Goal: Information Seeking & Learning: Find specific fact

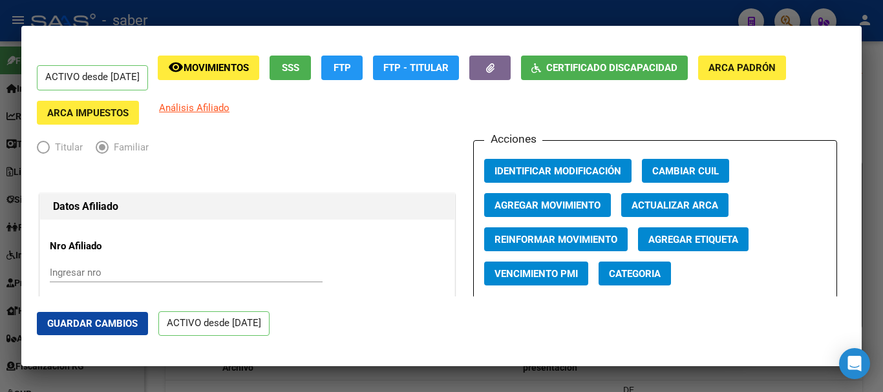
scroll to position [711, 0]
click at [0, 93] on div at bounding box center [441, 196] width 883 height 392
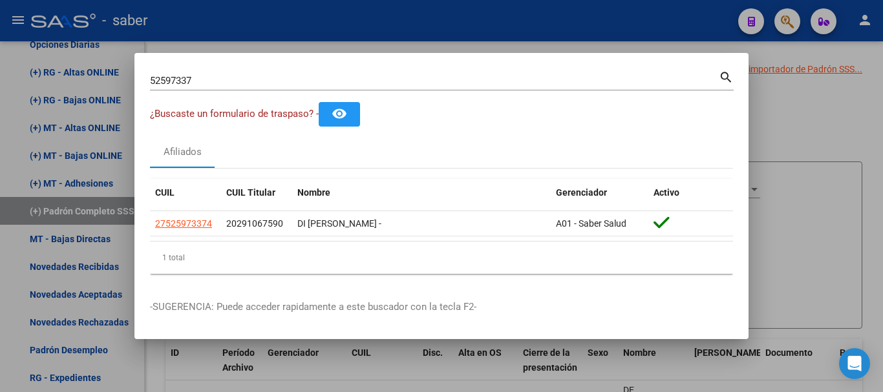
click at [5, 105] on div at bounding box center [441, 196] width 883 height 392
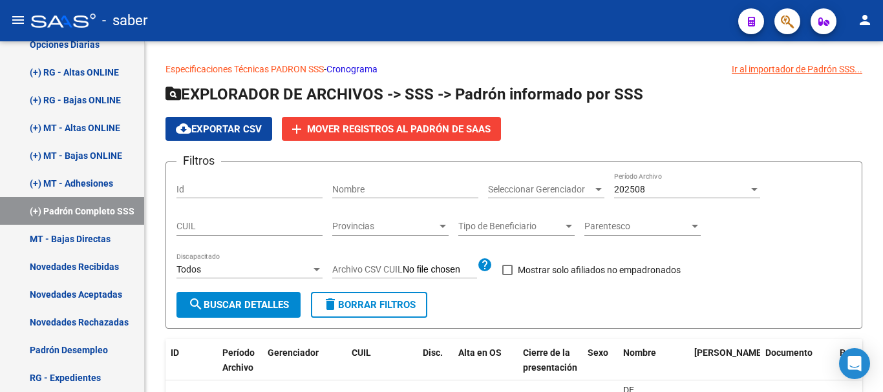
click at [12, 11] on button "menu" at bounding box center [18, 21] width 26 height 26
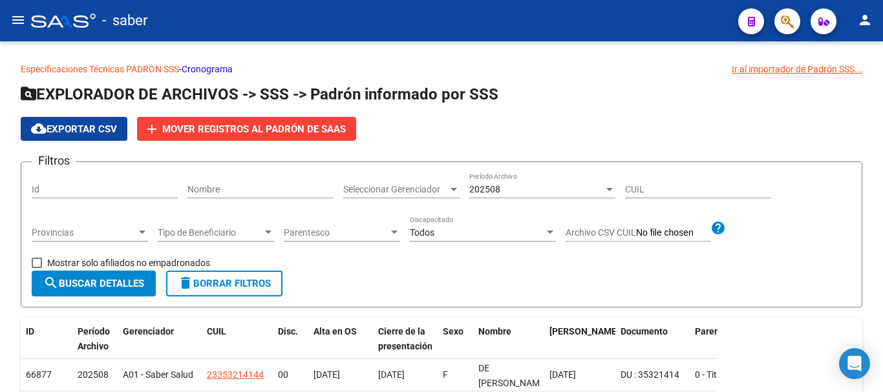
click at [14, 19] on mat-icon "menu" at bounding box center [18, 20] width 16 height 16
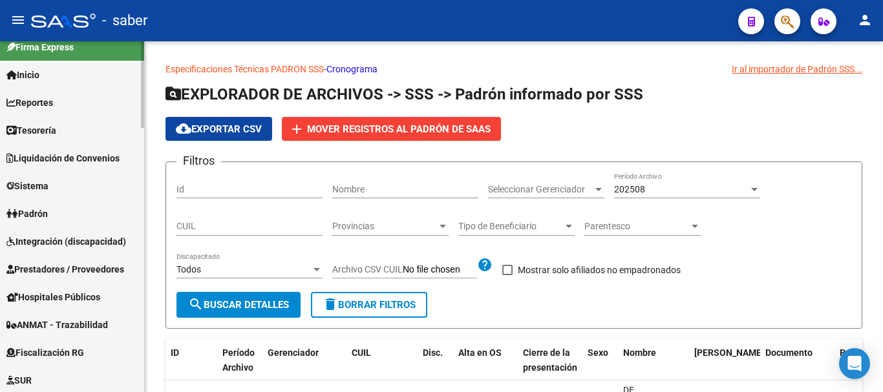
scroll to position [0, 0]
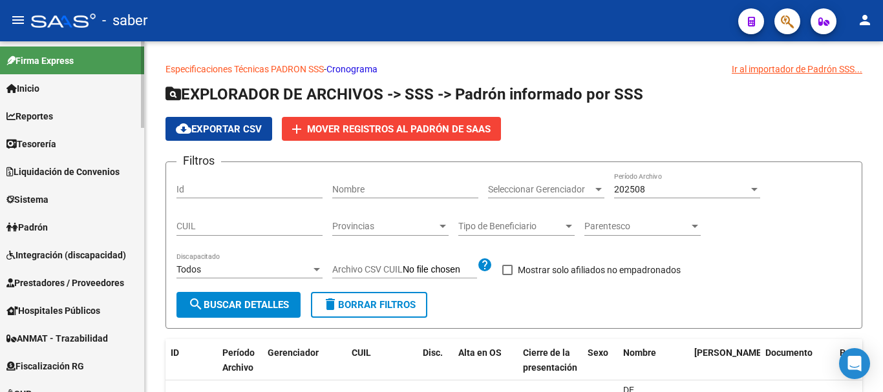
click at [32, 116] on span "Reportes" at bounding box center [29, 116] width 47 height 14
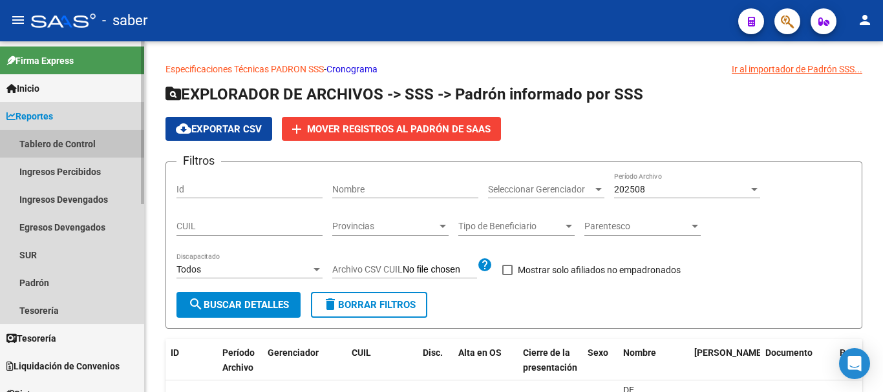
click at [41, 142] on link "Tablero de Control" at bounding box center [72, 144] width 144 height 28
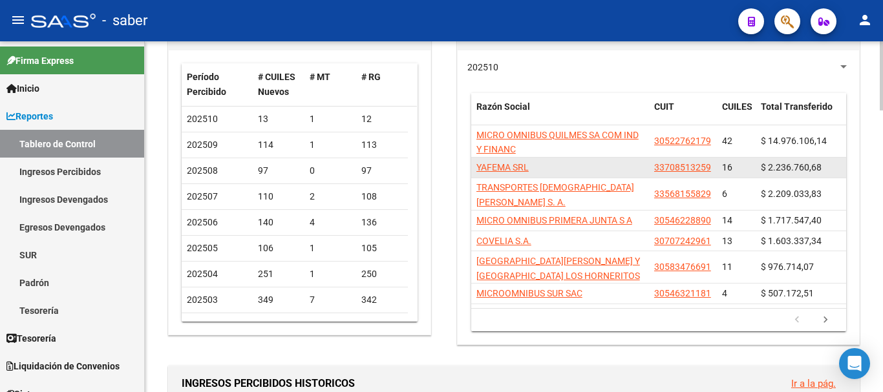
scroll to position [129, 0]
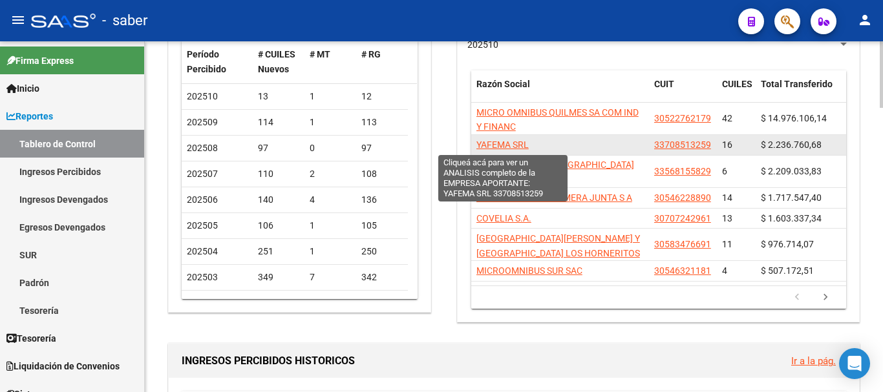
click at [482, 146] on span "YAFEMA SRL" at bounding box center [503, 145] width 52 height 10
type textarea "33708513259"
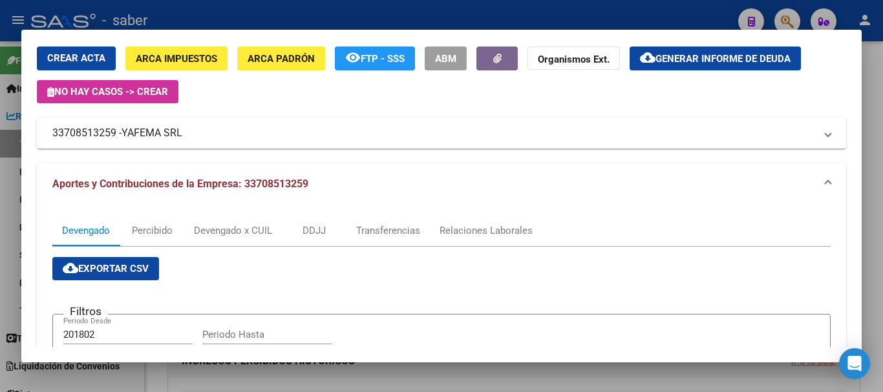
scroll to position [16, 0]
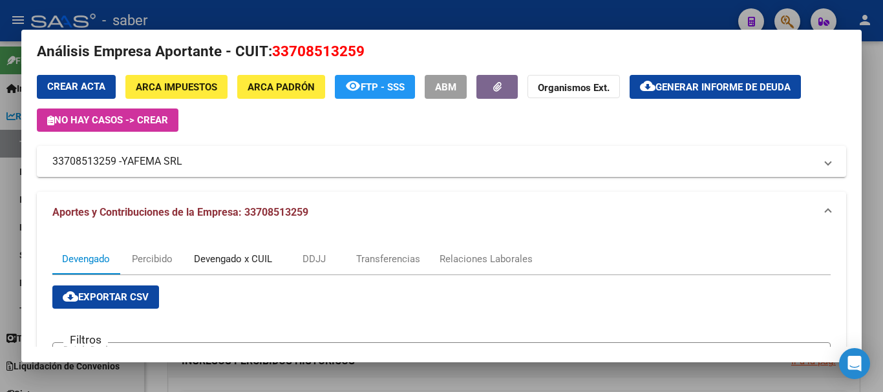
click at [264, 261] on div "Devengado x CUIL" at bounding box center [233, 259] width 78 height 14
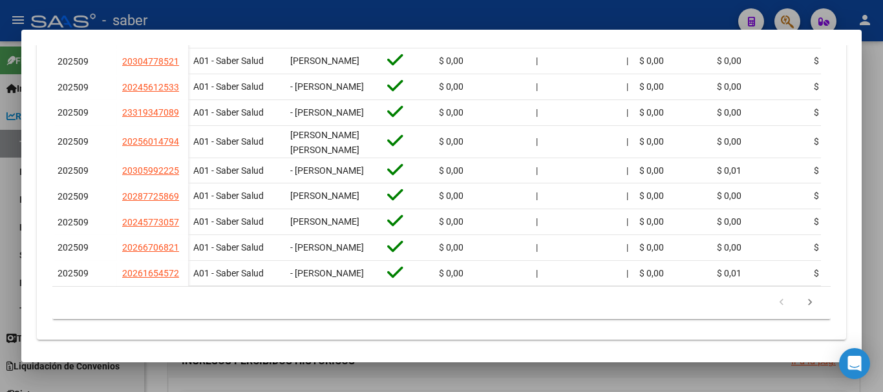
scroll to position [577, 0]
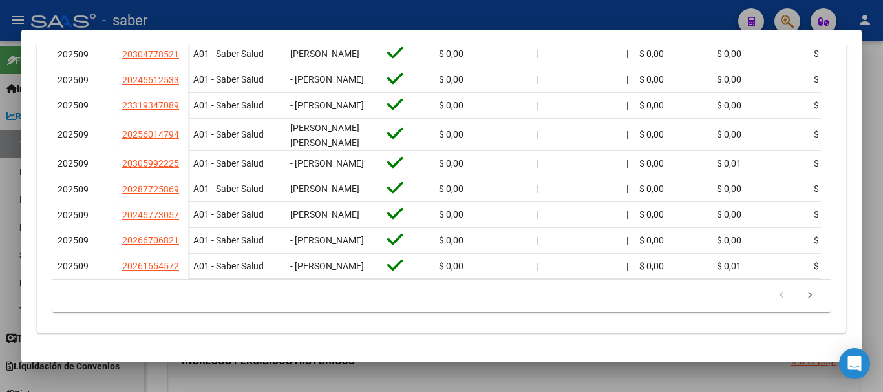
click at [10, 197] on div at bounding box center [441, 196] width 883 height 392
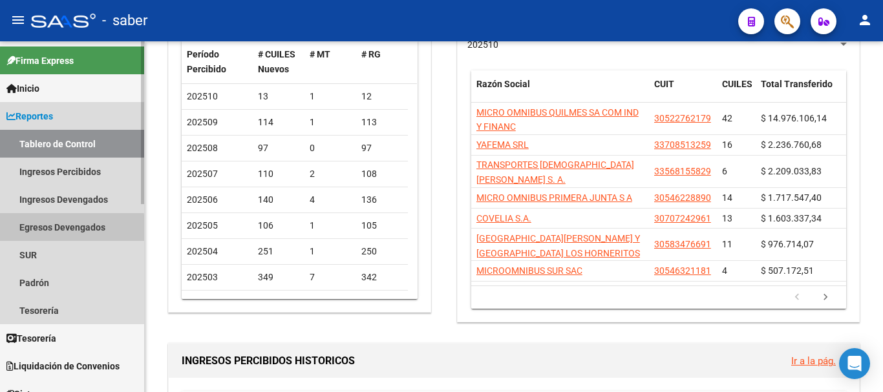
click at [51, 230] on link "Egresos Devengados" at bounding box center [72, 227] width 144 height 28
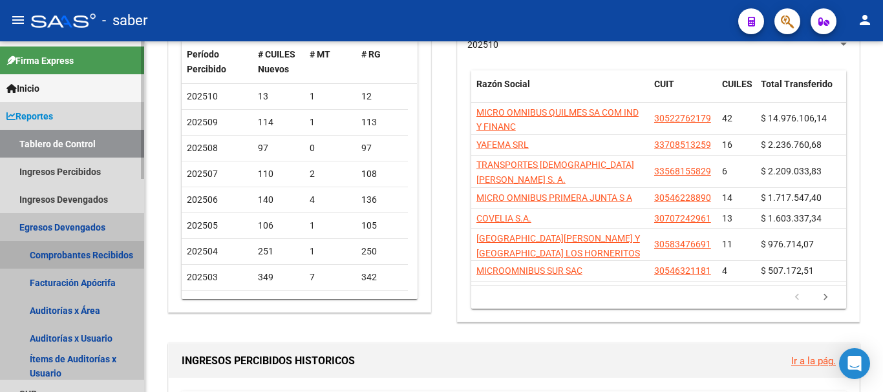
click at [59, 255] on link "Comprobantes Recibidos" at bounding box center [72, 255] width 144 height 28
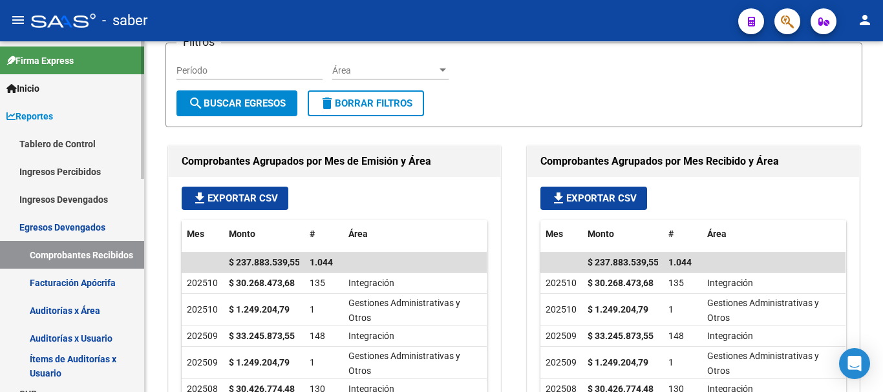
scroll to position [129, 0]
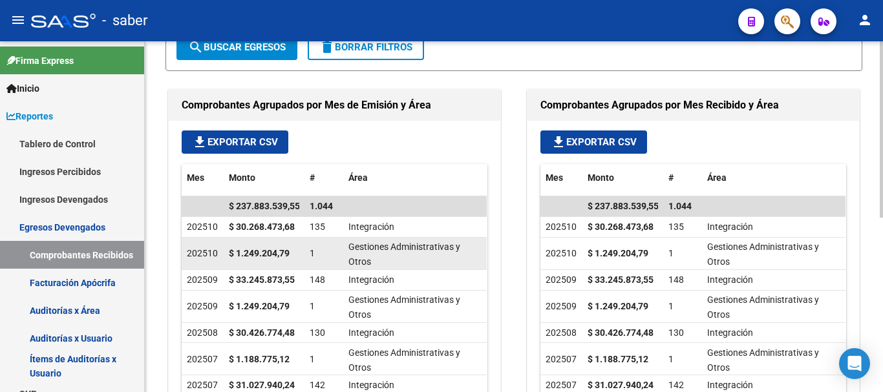
drag, startPoint x: 237, startPoint y: 256, endPoint x: 319, endPoint y: 263, distance: 81.8
click at [319, 263] on div "202510 $ 1.249.204,79 1 Gestiones Administrativas y Otros" at bounding box center [334, 254] width 305 height 32
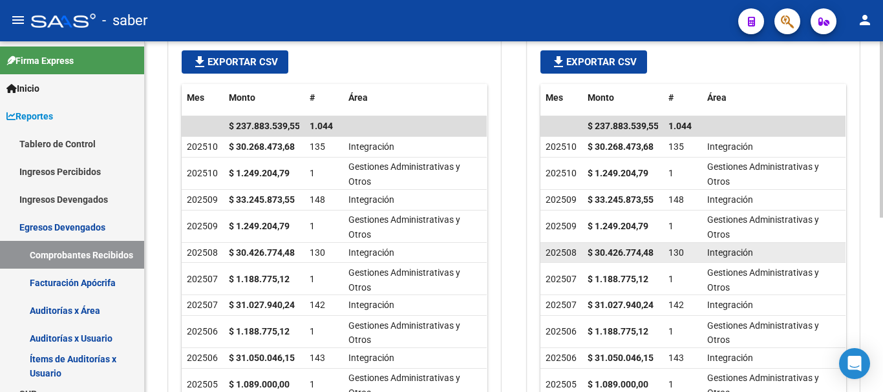
scroll to position [323, 0]
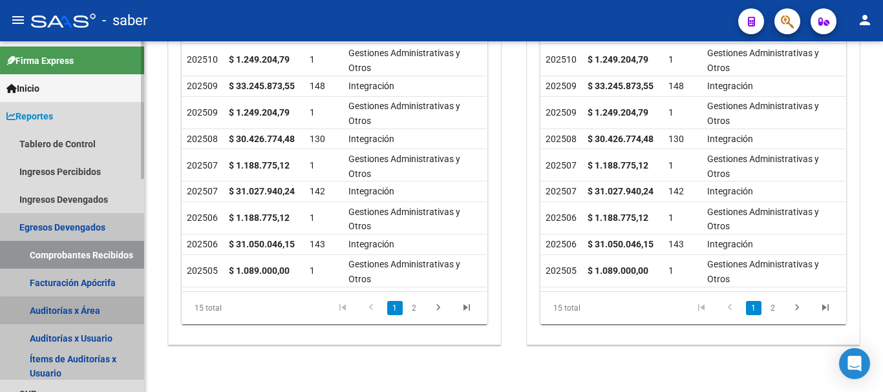
click at [73, 314] on link "Auditorías x Área" at bounding box center [72, 311] width 144 height 28
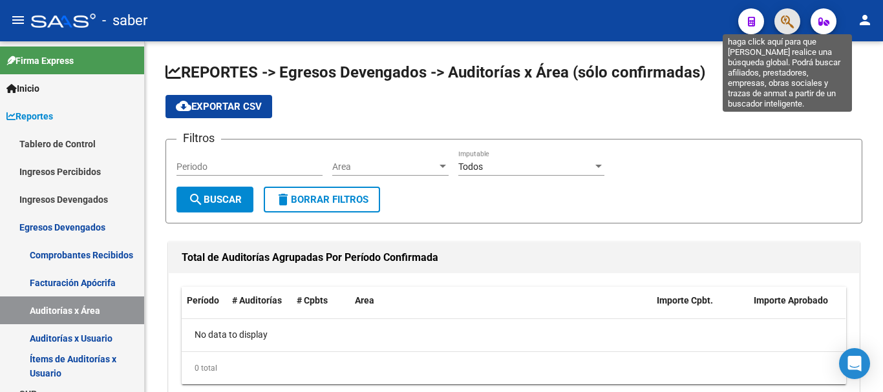
click at [787, 22] on icon "button" at bounding box center [787, 21] width 13 height 15
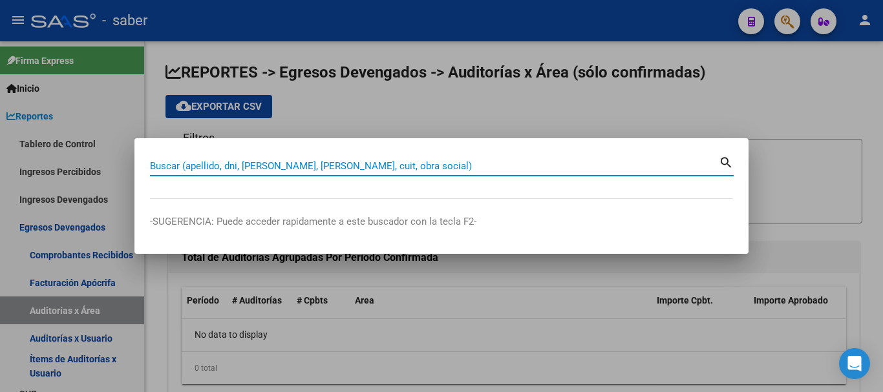
click at [200, 167] on input "Buscar (apellido, dni, [PERSON_NAME], [PERSON_NAME], cuit, obra social)" at bounding box center [434, 166] width 569 height 12
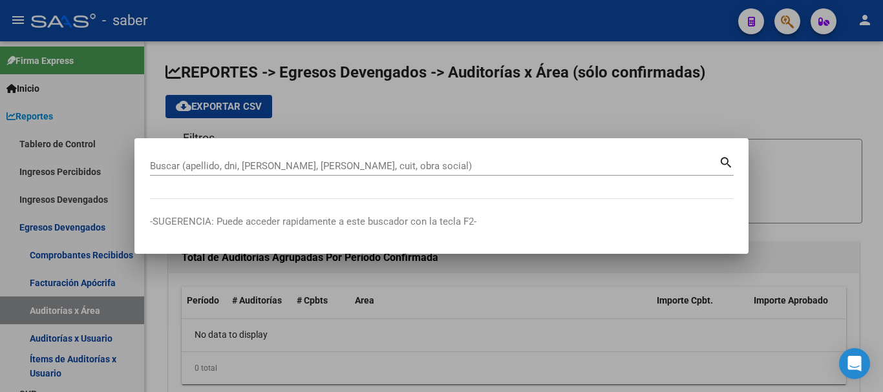
click at [408, 119] on div at bounding box center [441, 196] width 883 height 392
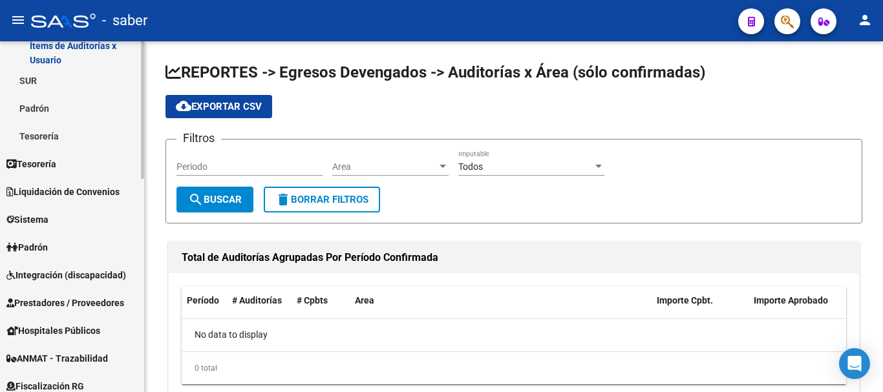
scroll to position [323, 0]
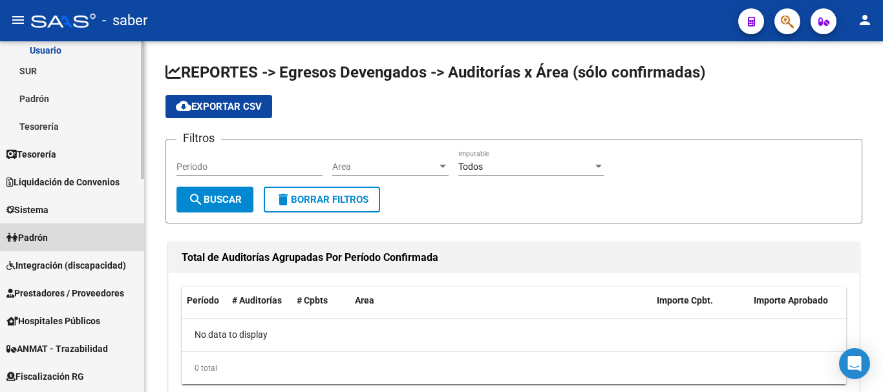
click at [30, 235] on span "Padrón" at bounding box center [26, 238] width 41 height 14
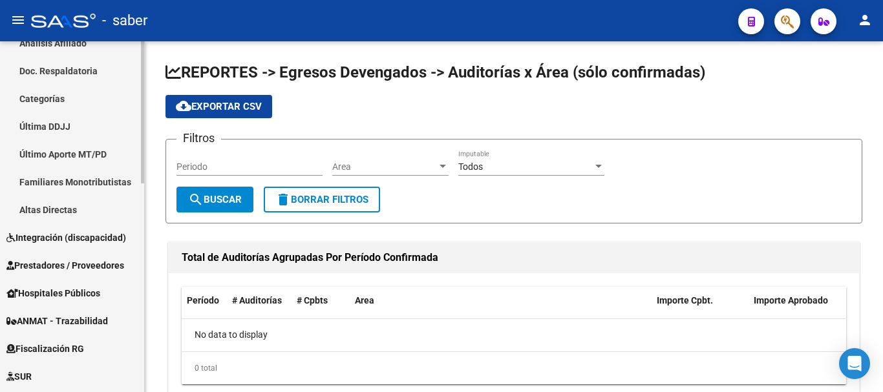
scroll to position [194, 0]
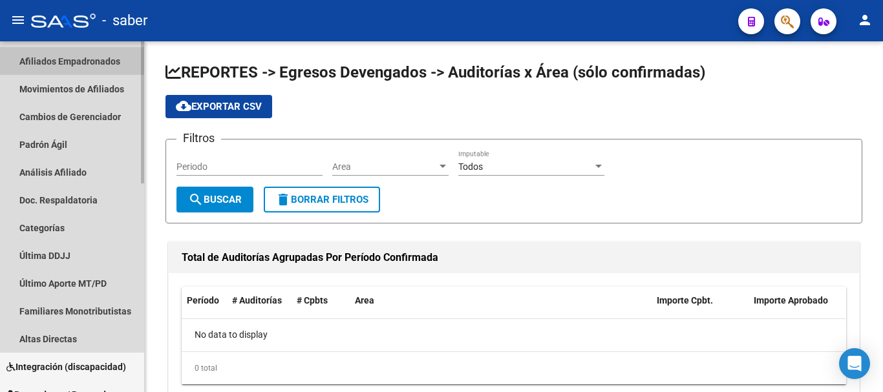
click at [37, 53] on link "Afiliados Empadronados" at bounding box center [72, 61] width 144 height 28
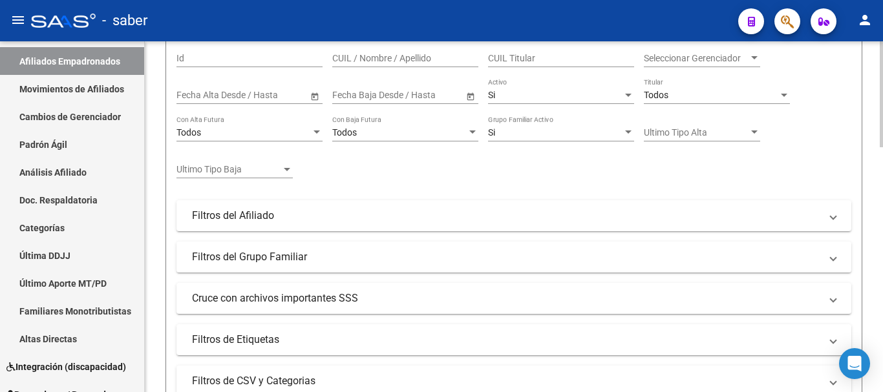
scroll to position [194, 0]
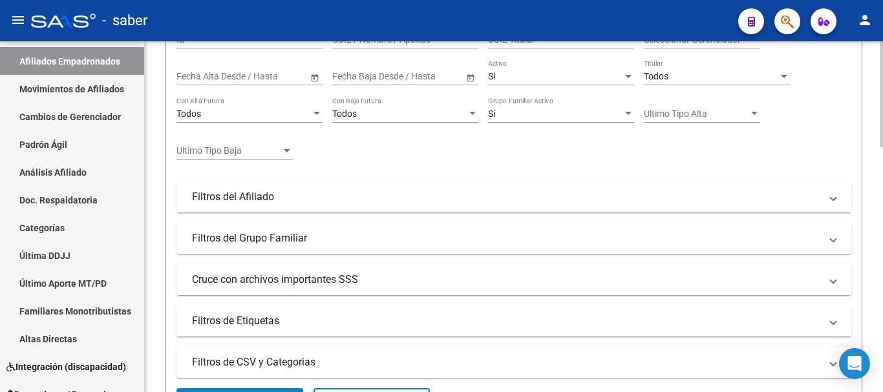
click at [208, 193] on mat-panel-title "Filtros del Afiliado" at bounding box center [506, 197] width 628 height 14
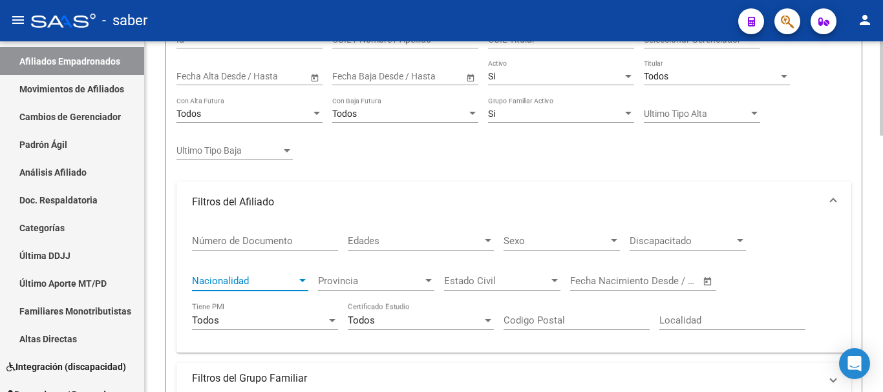
click at [281, 284] on span "Nacionalidad" at bounding box center [244, 281] width 105 height 12
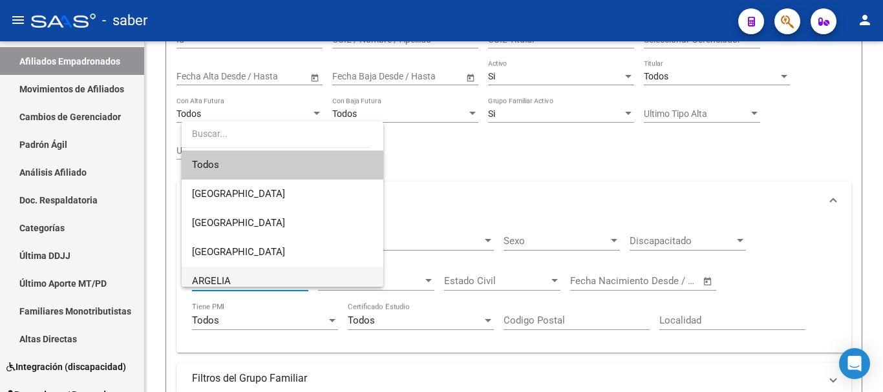
type input "y"
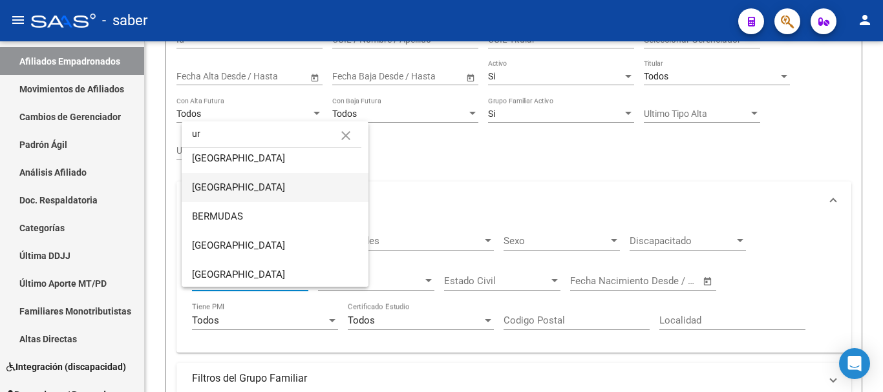
scroll to position [0, 0]
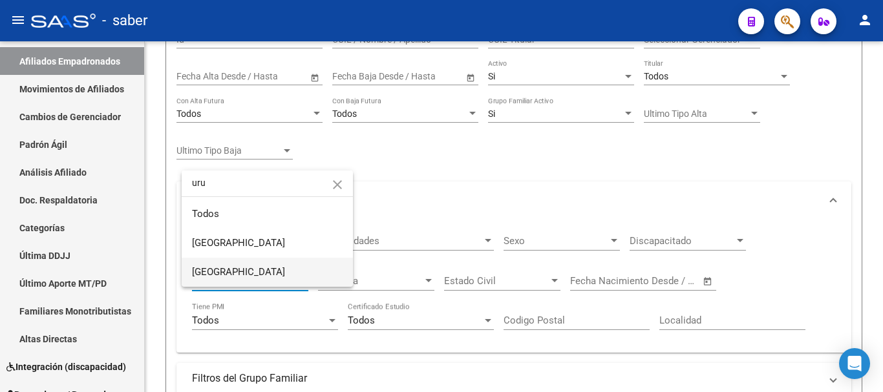
type input "uru"
click at [242, 270] on span "[GEOGRAPHIC_DATA]" at bounding box center [267, 272] width 151 height 29
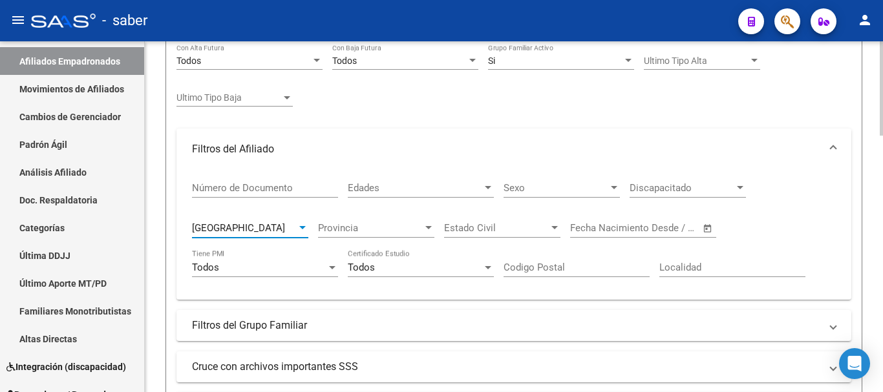
scroll to position [388, 0]
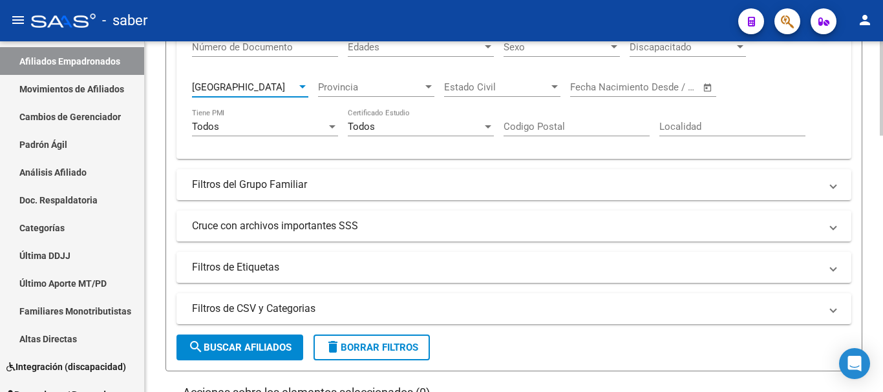
click at [217, 339] on button "search Buscar Afiliados" at bounding box center [240, 348] width 127 height 26
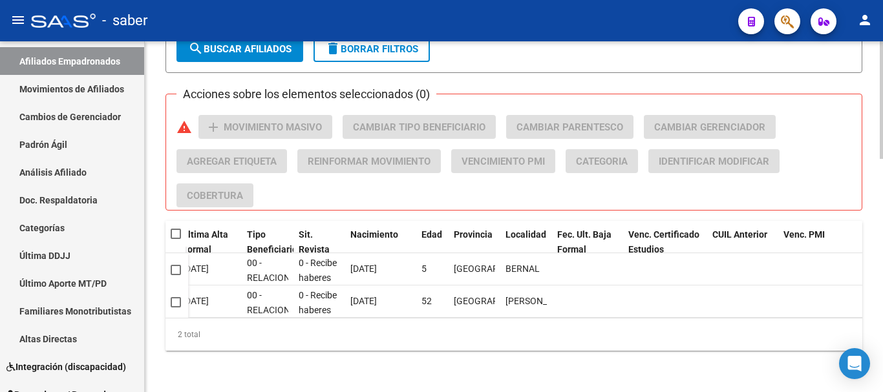
scroll to position [0, 0]
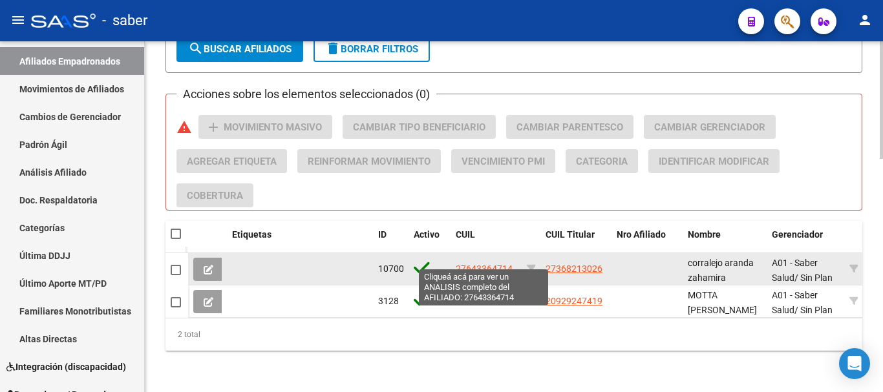
click at [467, 264] on span "27643364714" at bounding box center [484, 269] width 57 height 10
type textarea "27643364714"
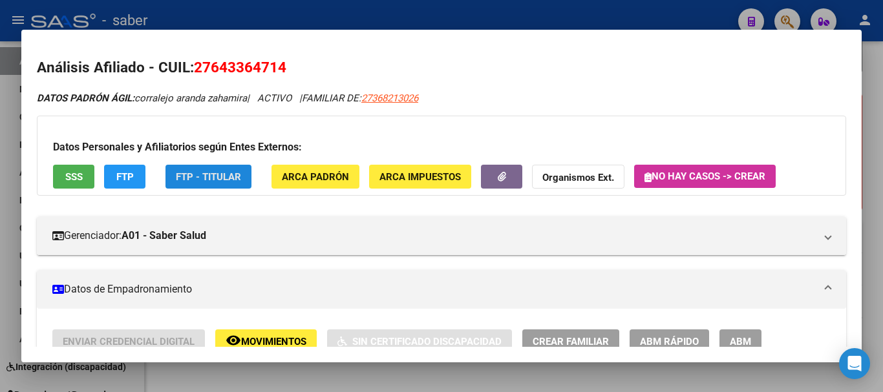
click at [189, 177] on span "FTP - Titular" at bounding box center [208, 177] width 65 height 12
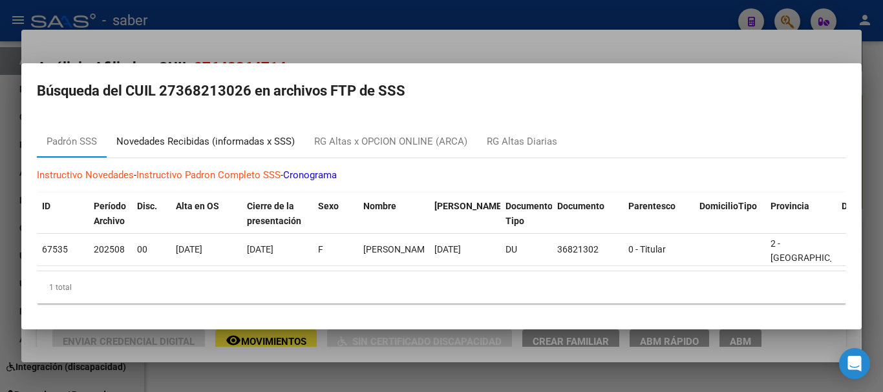
click at [206, 136] on div "Novedades Recibidas (informadas x SSS)" at bounding box center [205, 141] width 178 height 15
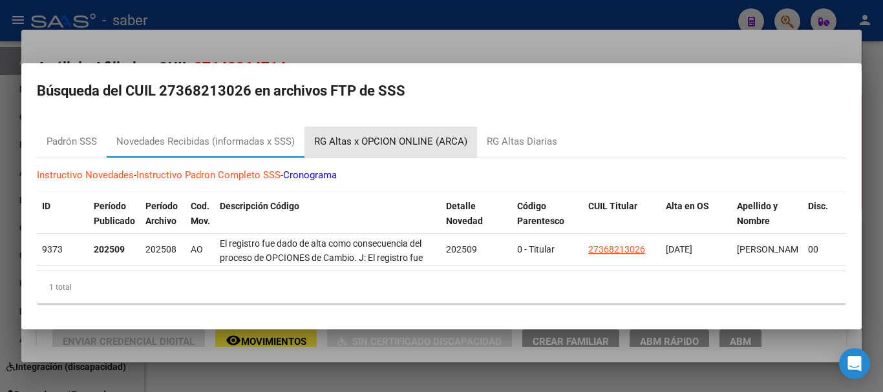
click at [400, 137] on div "RG Altas x OPCION ONLINE (ARCA)" at bounding box center [390, 141] width 153 height 15
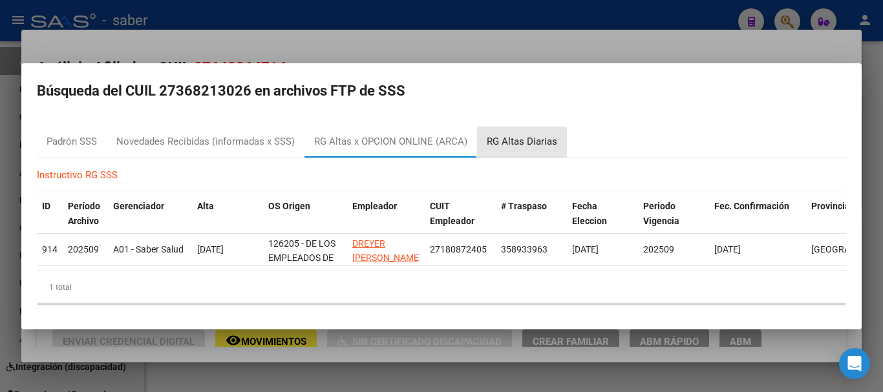
click at [545, 134] on div "RG Altas Diarias" at bounding box center [522, 141] width 70 height 15
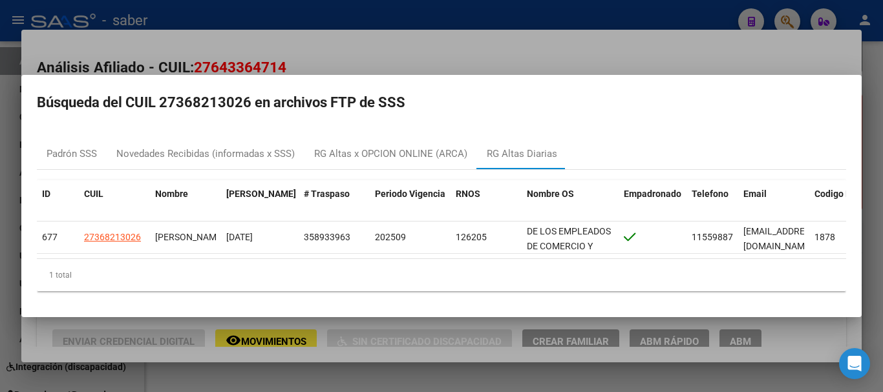
click at [636, 41] on div at bounding box center [441, 196] width 883 height 392
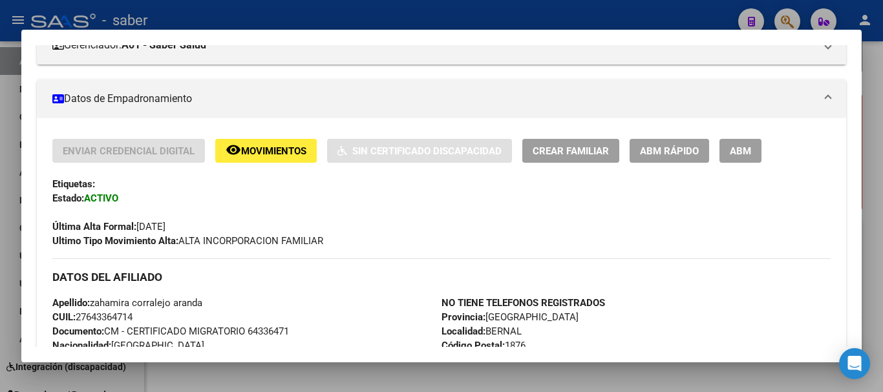
scroll to position [259, 0]
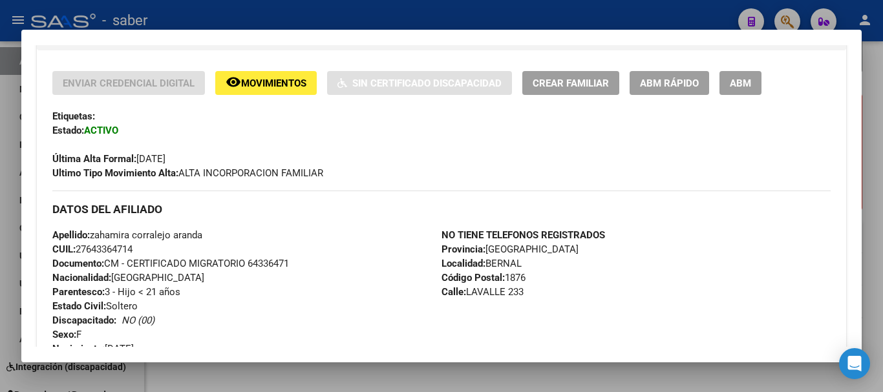
click at [12, 204] on div at bounding box center [441, 196] width 883 height 392
